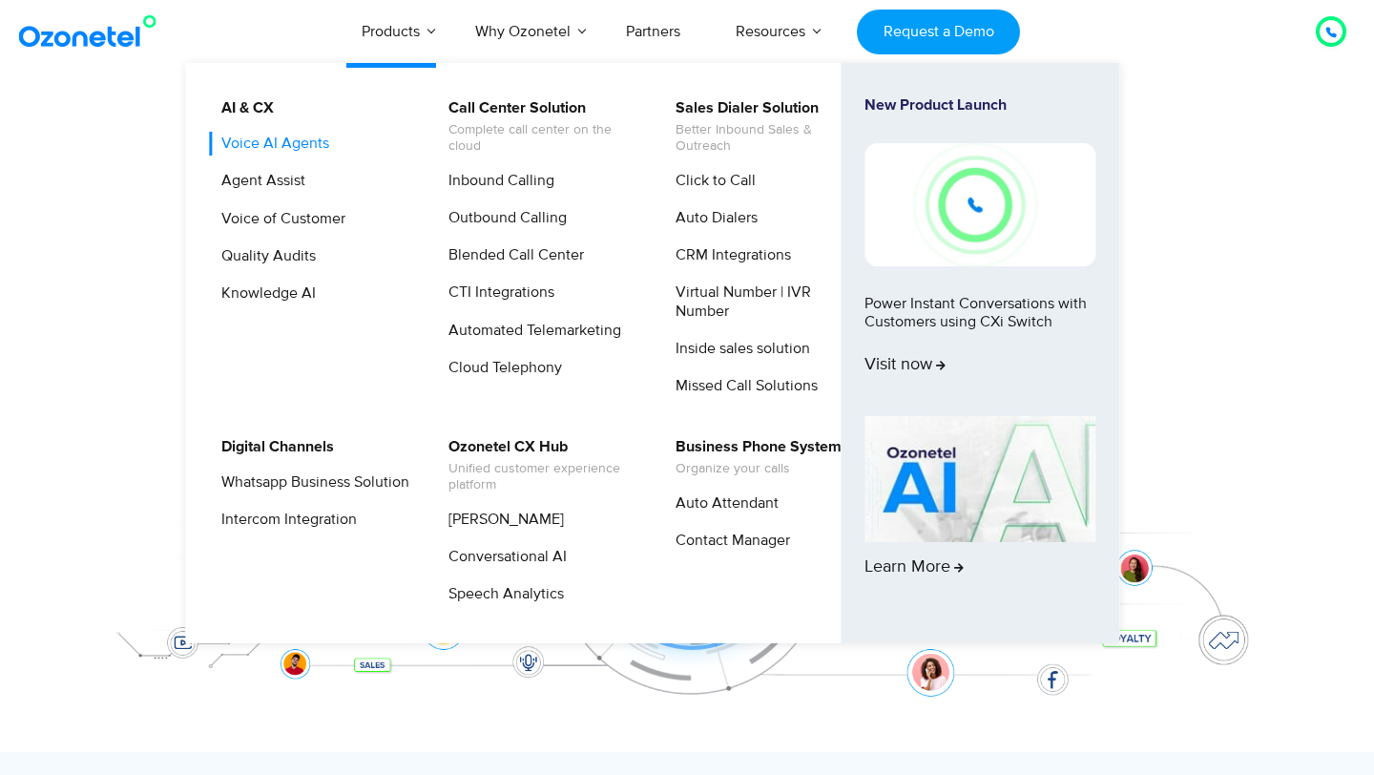
click at [293, 144] on link "Voice AI Agents" at bounding box center [270, 144] width 123 height 24
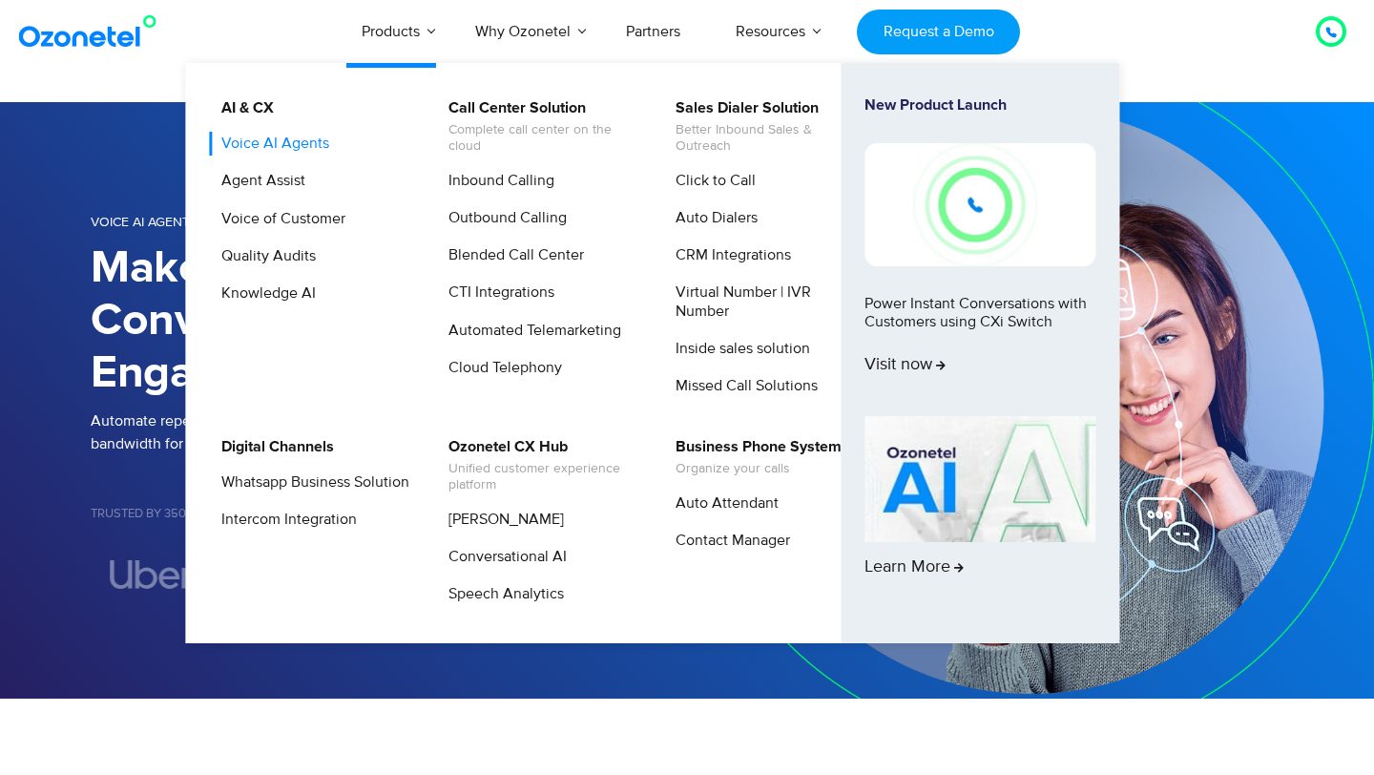
click at [325, 139] on link "Voice AI Agents" at bounding box center [270, 144] width 123 height 24
